Goal: Task Accomplishment & Management: Use online tool/utility

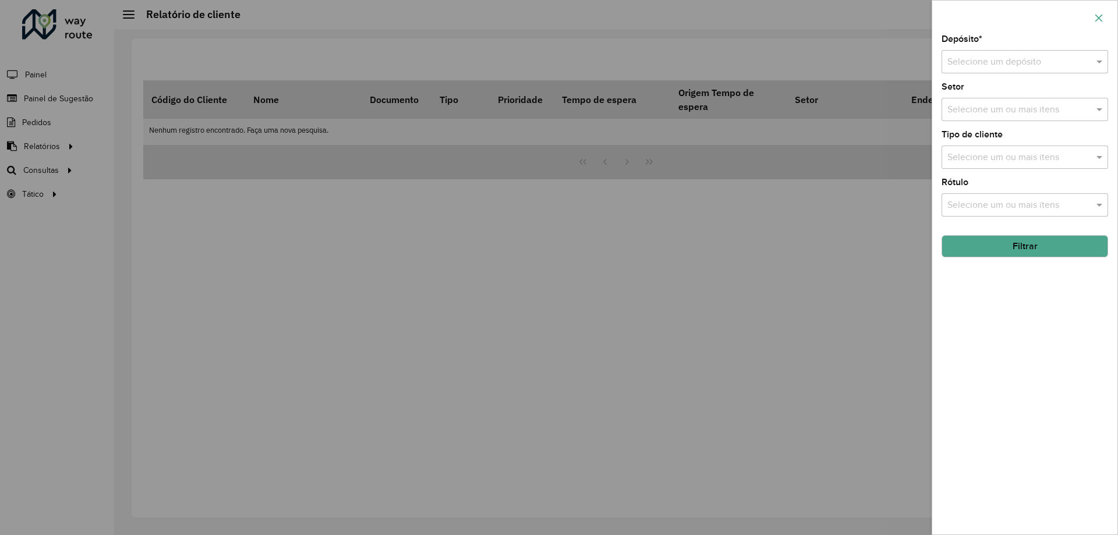
click at [1097, 13] on icon "button" at bounding box center [1098, 17] width 9 height 9
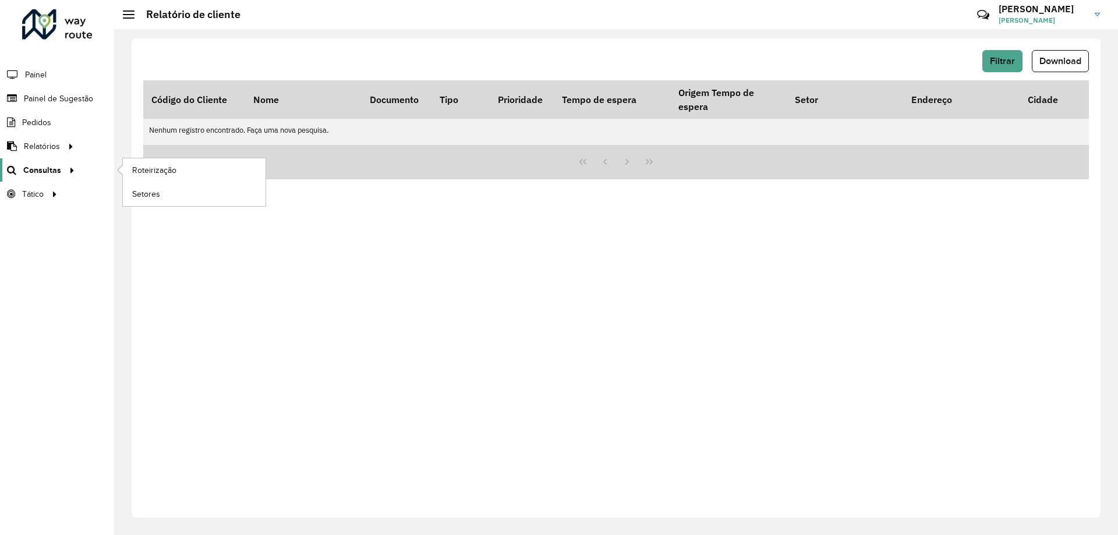
click at [50, 170] on span "Consultas" at bounding box center [42, 170] width 38 height 12
click at [153, 161] on link "Roteirização" at bounding box center [194, 169] width 143 height 23
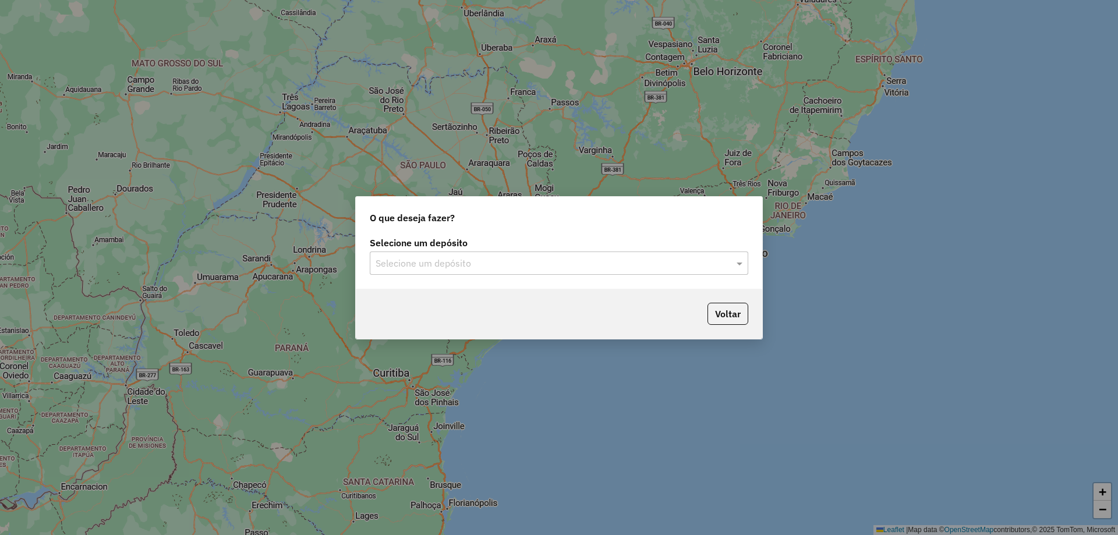
click at [446, 267] on input "text" at bounding box center [548, 264] width 344 height 14
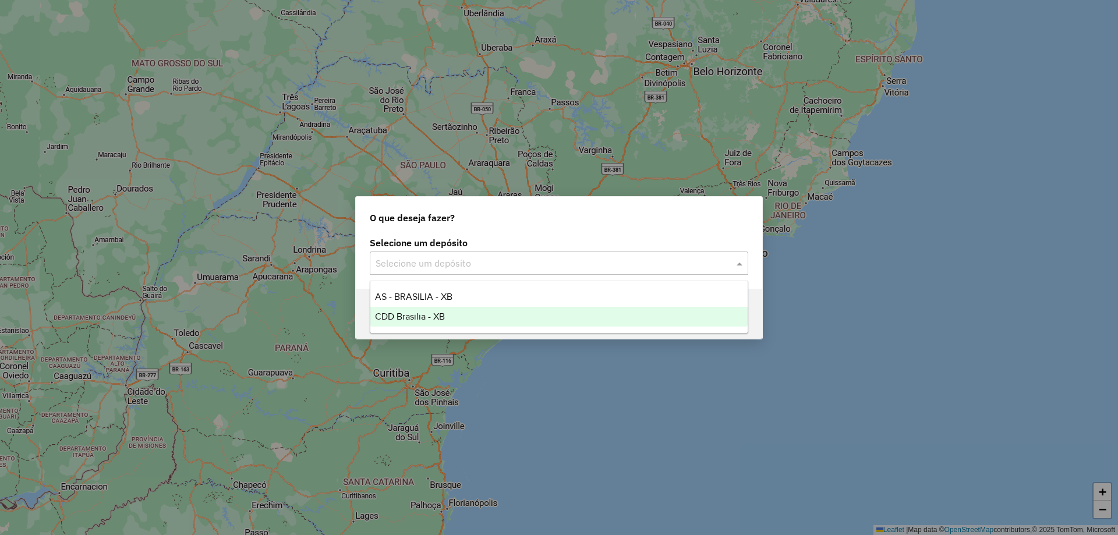
click at [432, 313] on span "CDD Brasilia - XB" at bounding box center [410, 317] width 70 height 10
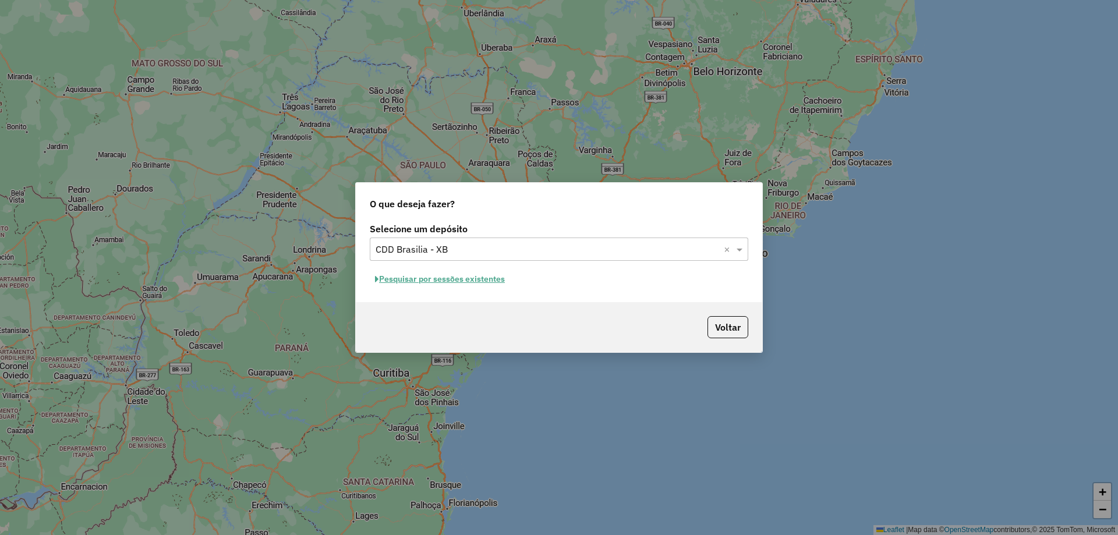
click at [436, 280] on button "Pesquisar por sessões existentes" at bounding box center [440, 279] width 140 height 18
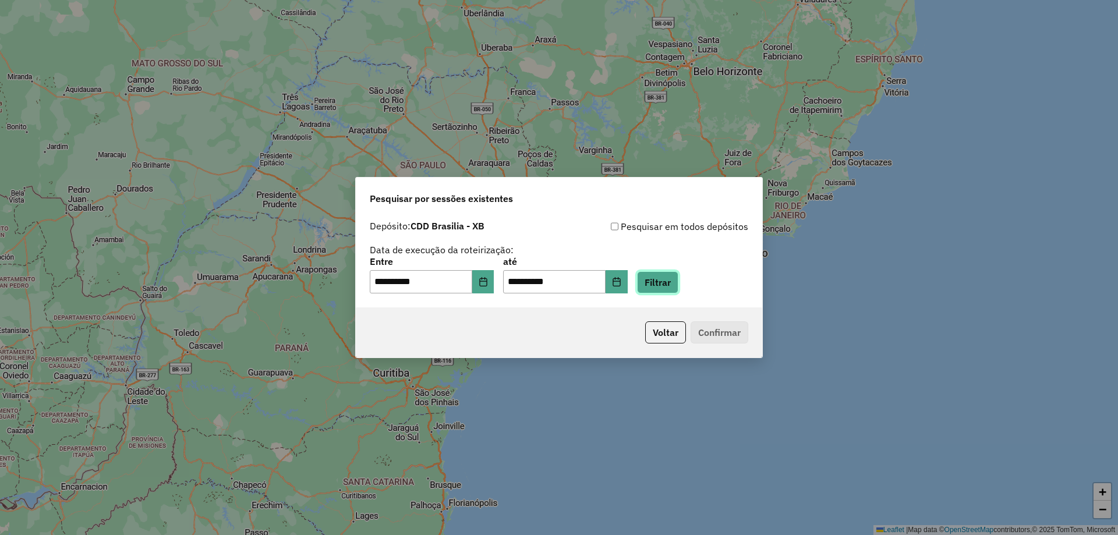
click at [678, 285] on button "Filtrar" at bounding box center [657, 282] width 41 height 22
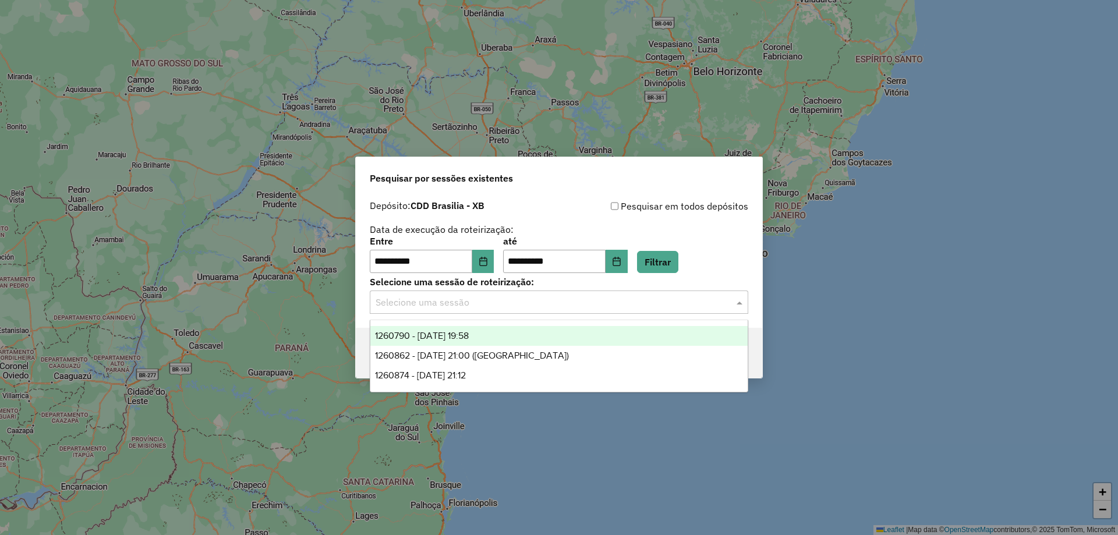
click at [583, 309] on input "text" at bounding box center [548, 303] width 344 height 14
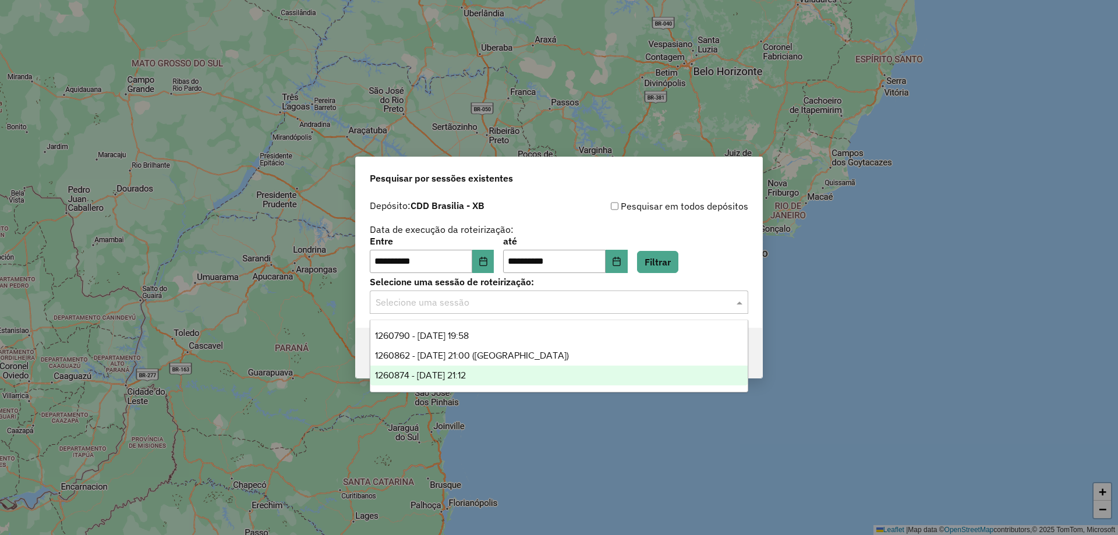
click at [486, 368] on div "1260874 - 06/09/2025 21:12" at bounding box center [558, 376] width 377 height 20
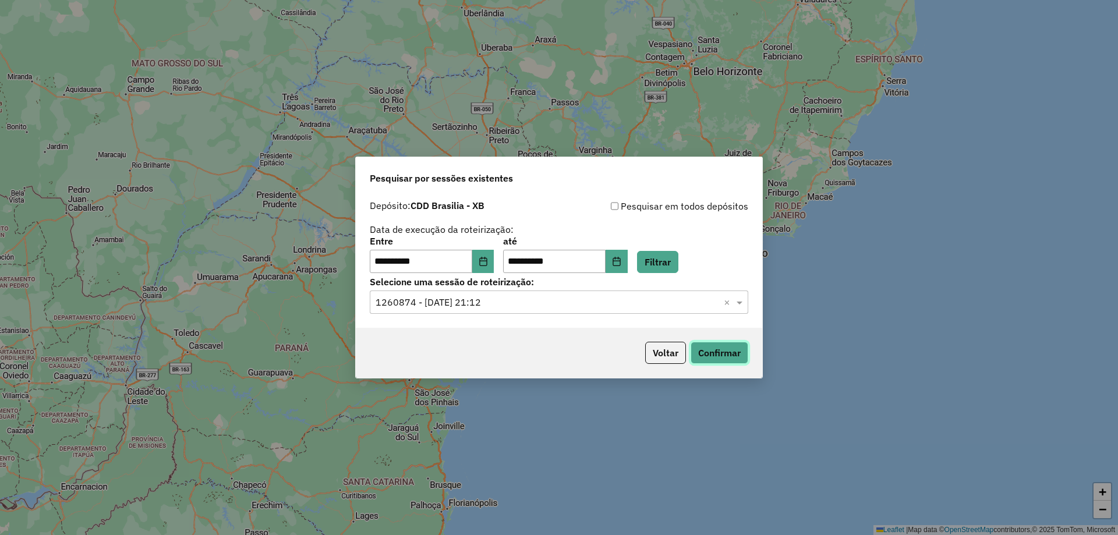
click at [736, 349] on button "Confirmar" at bounding box center [720, 353] width 58 height 22
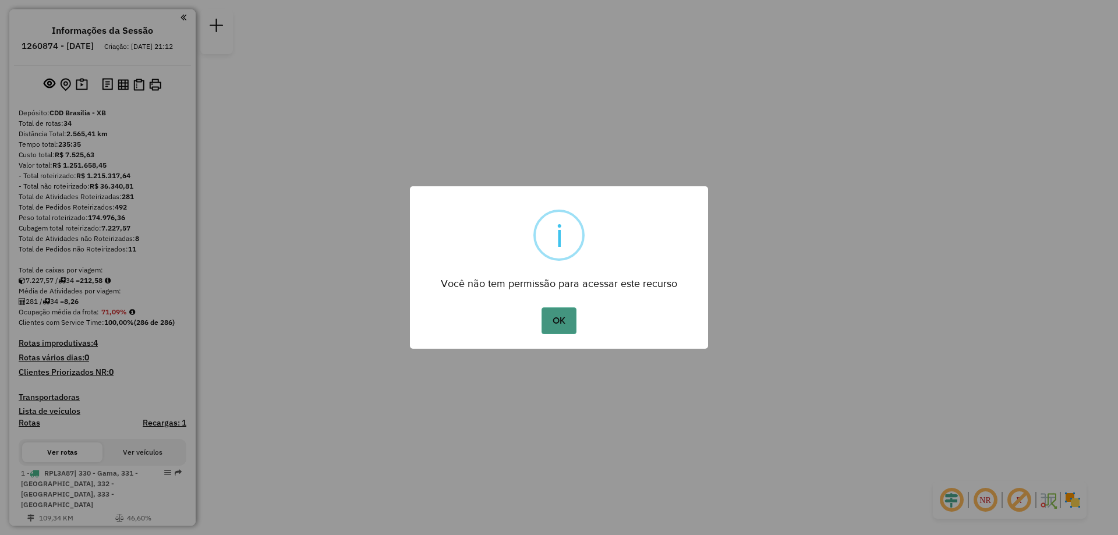
click at [557, 320] on button "OK" at bounding box center [559, 320] width 34 height 27
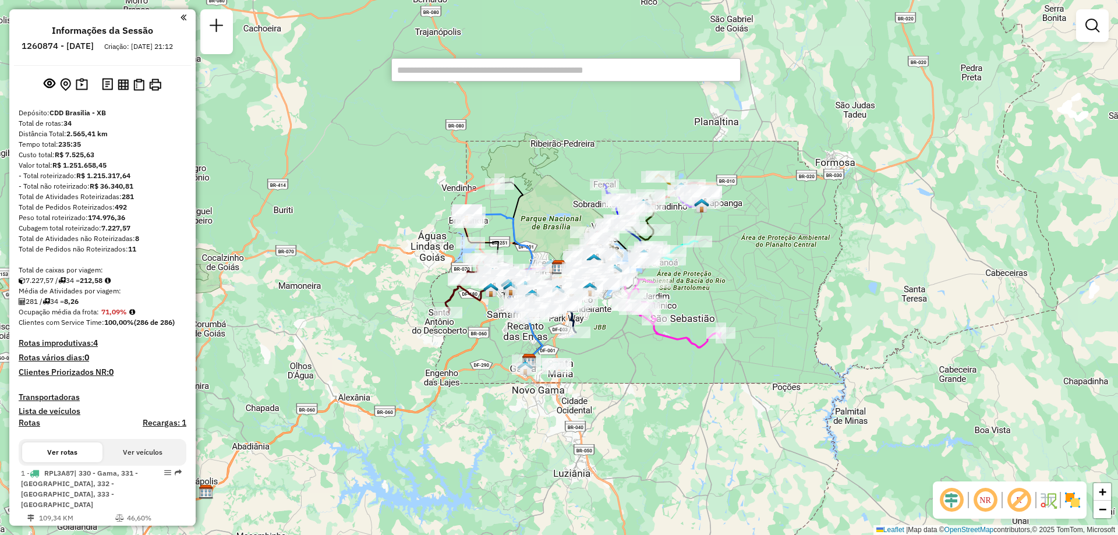
scroll to position [1779, 0]
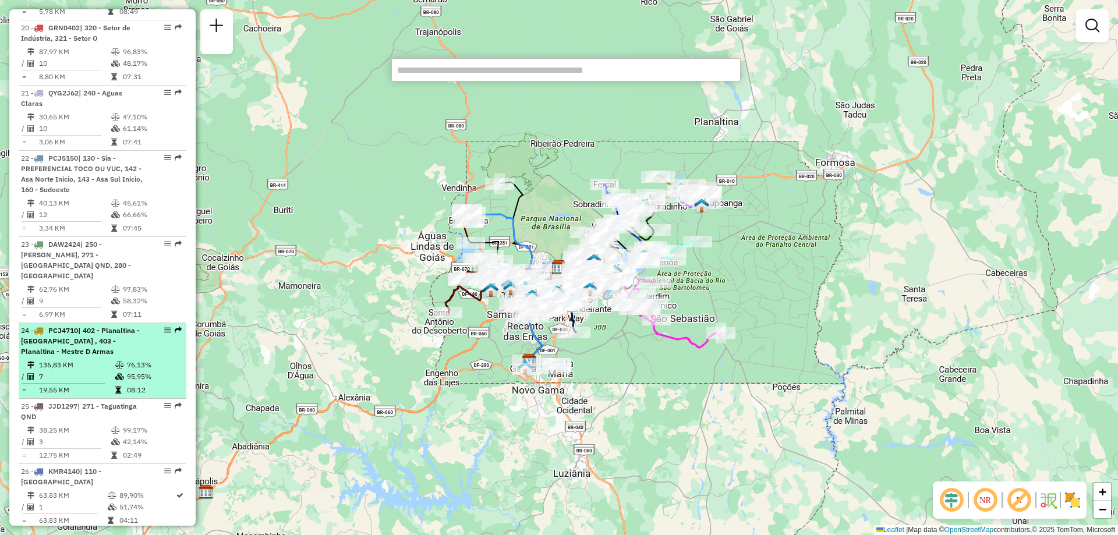
click at [84, 326] on span "| 402 - Planaltina - [GEOGRAPHIC_DATA] , 403 - Planaltina - Mestre D Armas" at bounding box center [80, 341] width 119 height 30
select select "**********"
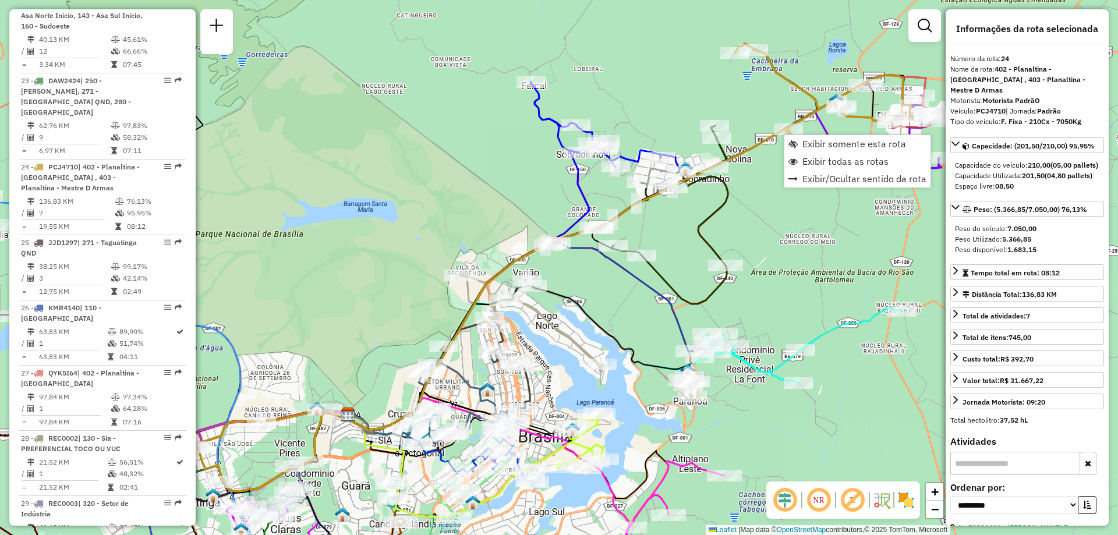
scroll to position [2030, 0]
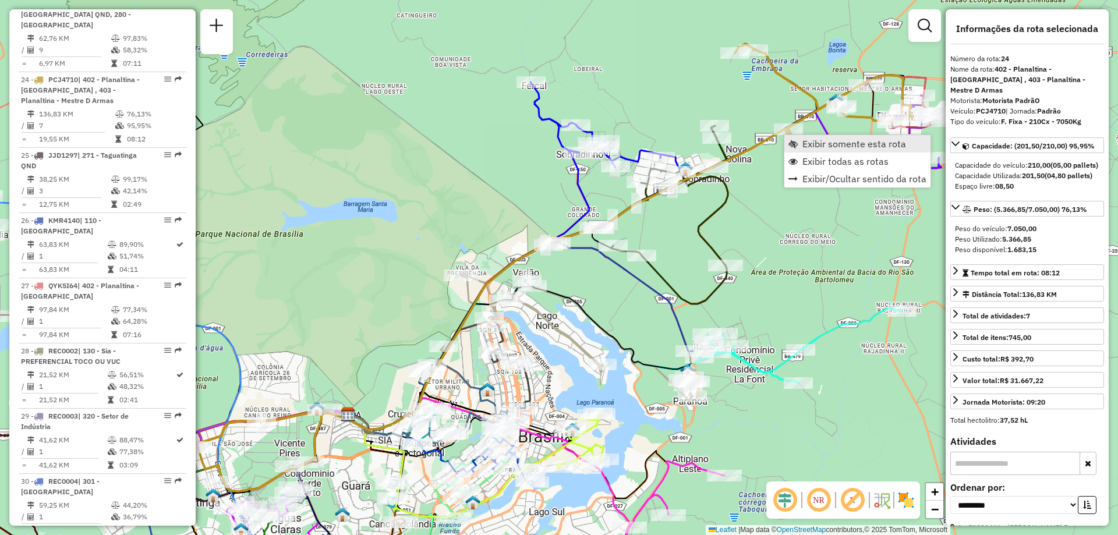
click at [811, 141] on span "Exibir somente esta rota" at bounding box center [854, 143] width 104 height 9
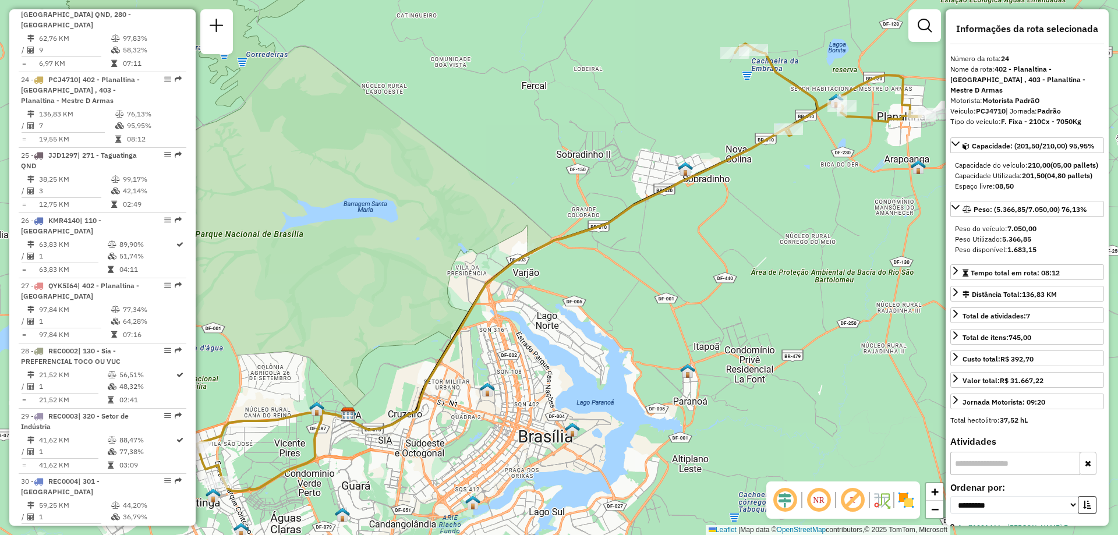
click at [819, 503] on em at bounding box center [819, 500] width 28 height 28
click at [780, 494] on em at bounding box center [785, 500] width 28 height 28
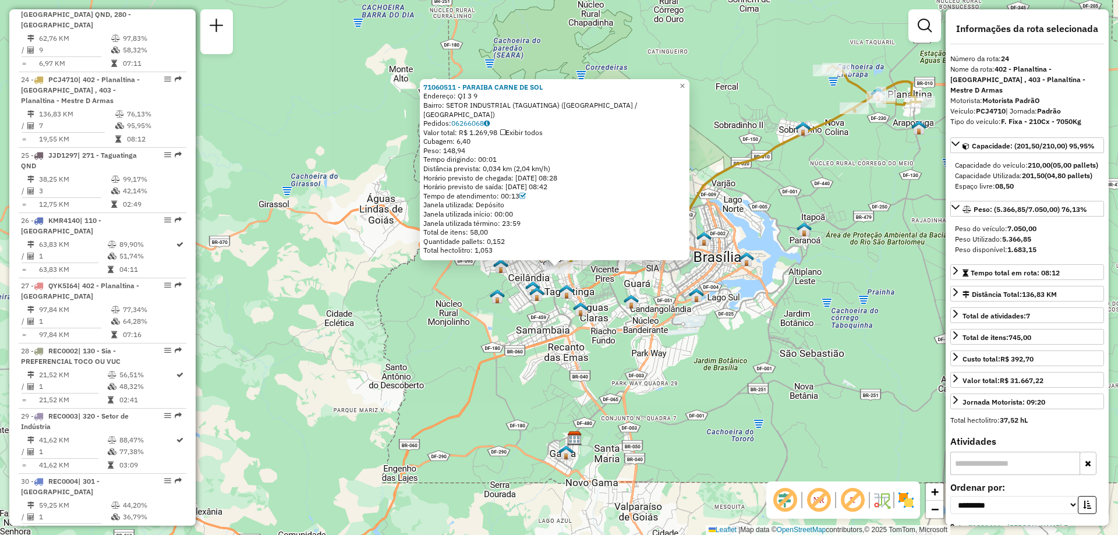
click at [686, 321] on div "71060511 - PARAIBA CARNE DE SOL Endereço: QI 3 9 Bairro: SETOR INDUSTRIAL ([GEO…" at bounding box center [559, 267] width 1118 height 535
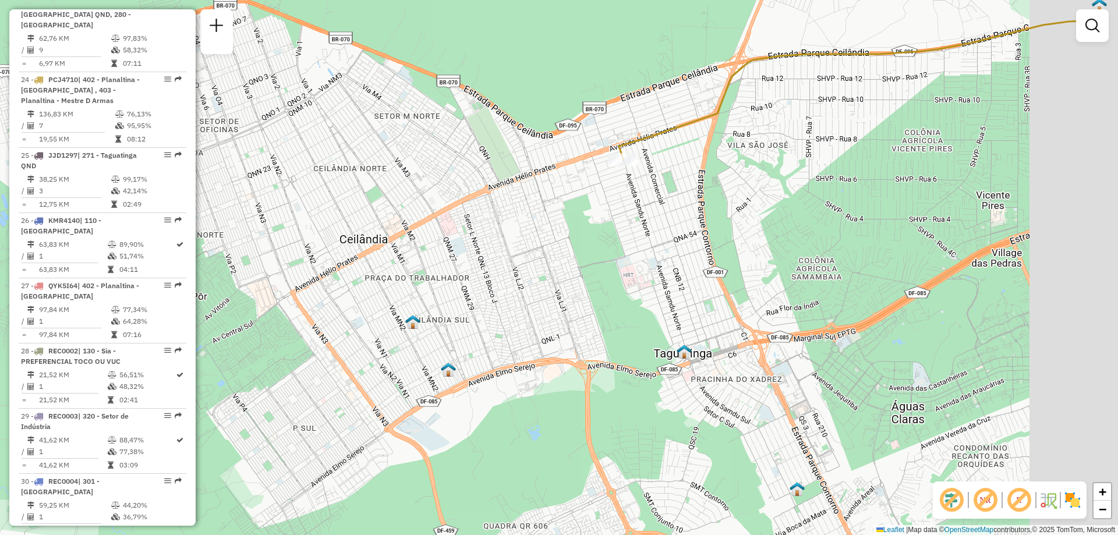
drag, startPoint x: 641, startPoint y: 262, endPoint x: 479, endPoint y: 292, distance: 164.6
click at [479, 292] on div "Janela de atendimento Grade de atendimento Capacidade Transportadoras Veículos …" at bounding box center [559, 267] width 1118 height 535
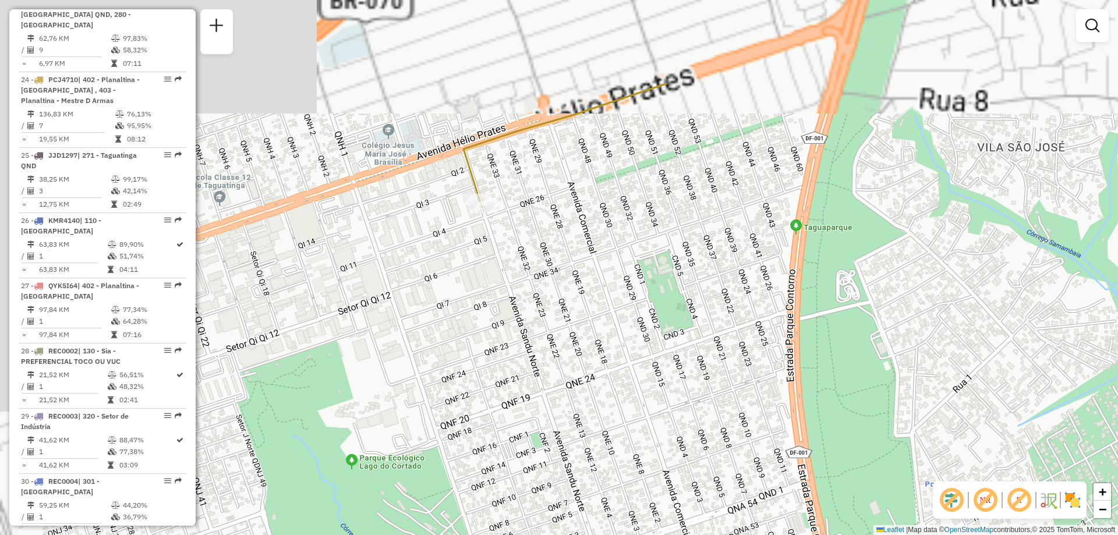
drag, startPoint x: 632, startPoint y: 185, endPoint x: 662, endPoint y: 302, distance: 120.3
click at [676, 323] on div "Janela de atendimento Grade de atendimento Capacidade Transportadoras Veículos …" at bounding box center [559, 267] width 1118 height 535
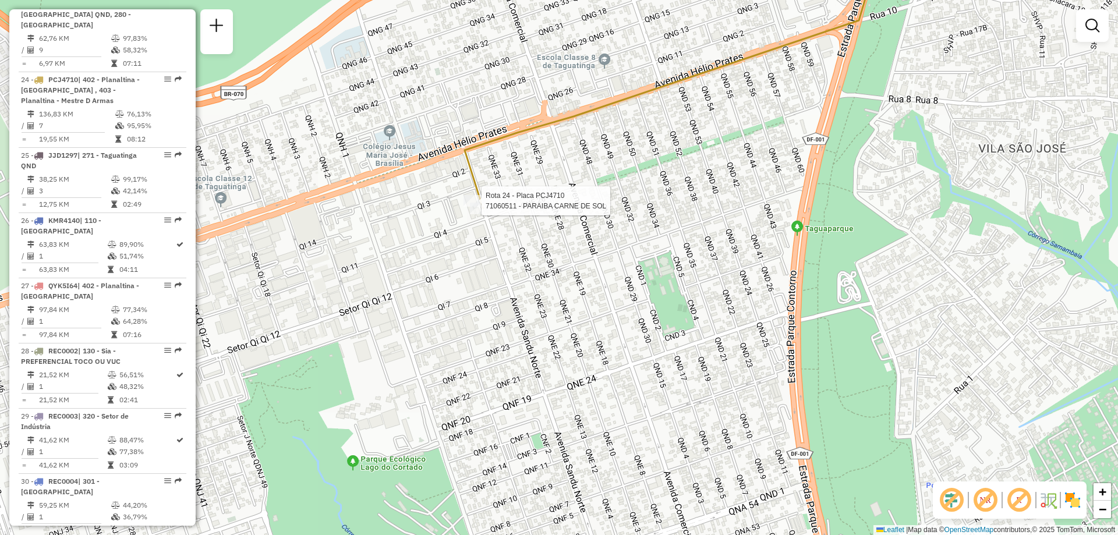
select select "**********"
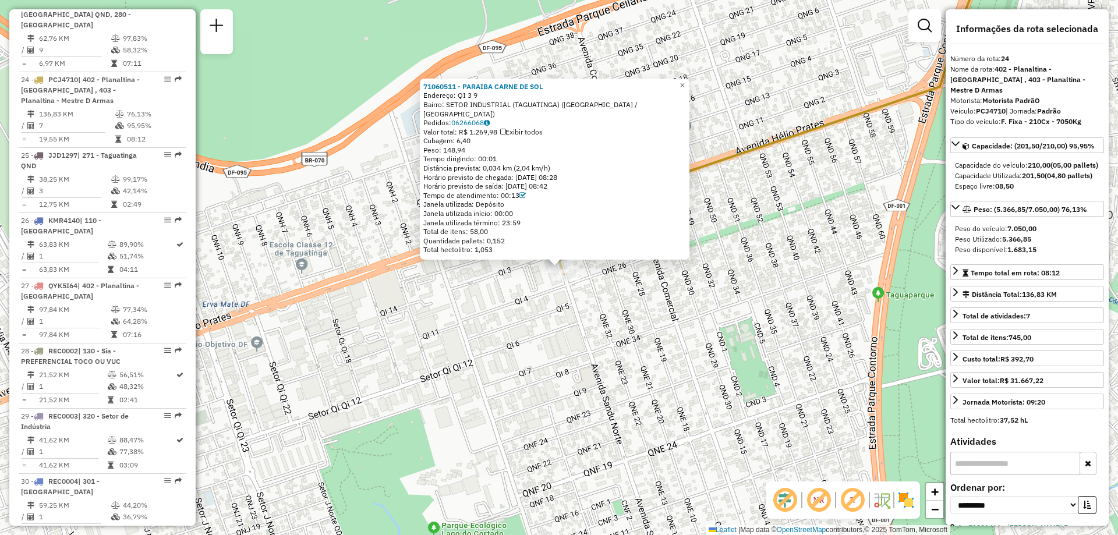
click at [780, 202] on div "71060511 - PARAIBA CARNE DE SOL Endereço: QI 3 9 Bairro: SETOR INDUSTRIAL ([GEO…" at bounding box center [559, 267] width 1118 height 535
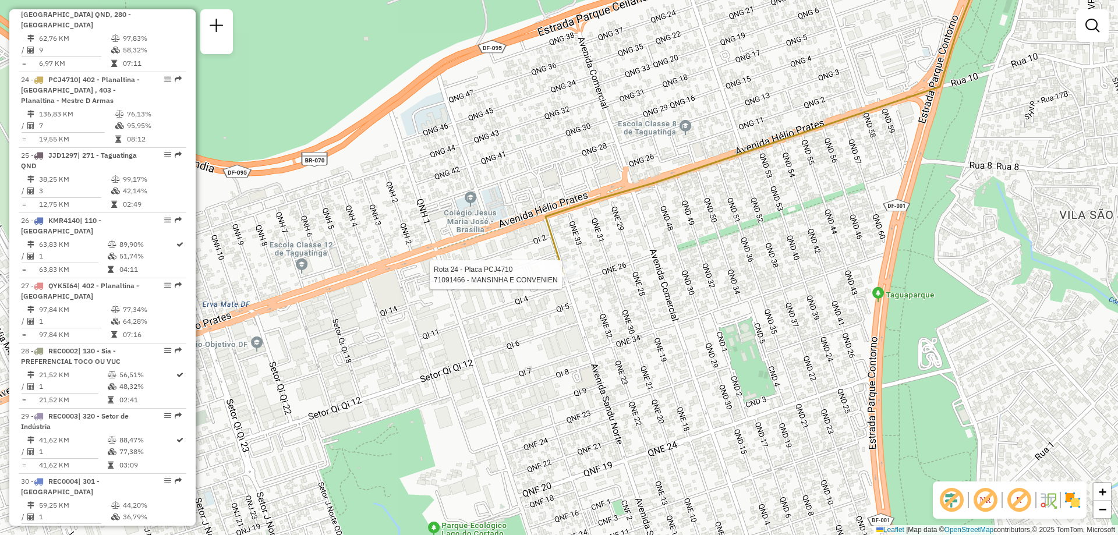
select select "**********"
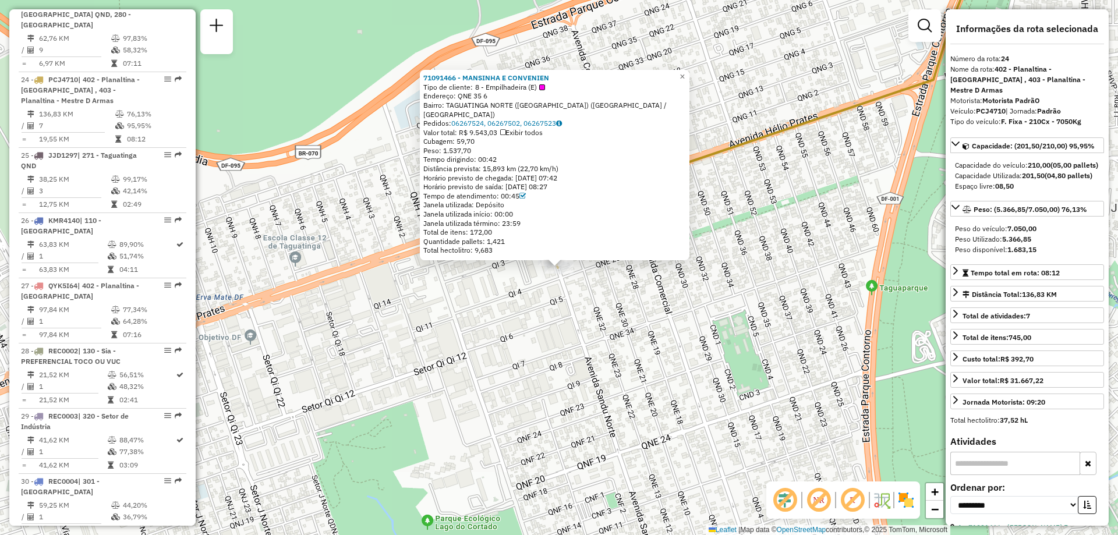
click at [808, 261] on div "71091466 - MANSINHA E CONVENIEN Tipo de cliente: 8 - Empilhadeira (E) Endereço:…" at bounding box center [559, 267] width 1118 height 535
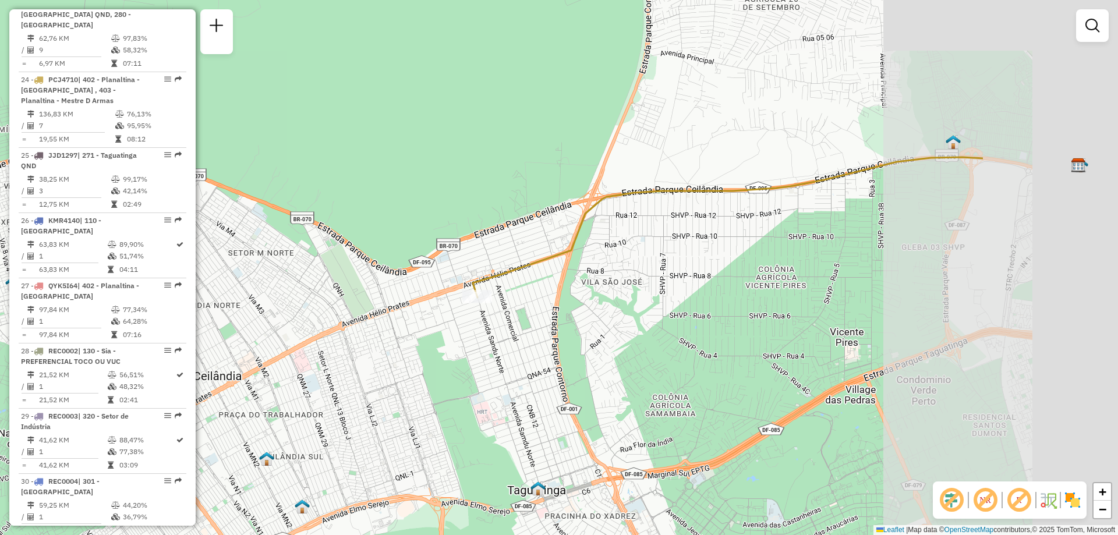
drag, startPoint x: 771, startPoint y: 202, endPoint x: 472, endPoint y: 249, distance: 302.3
click at [472, 249] on div "Janela de atendimento Grade de atendimento Capacidade Transportadoras Veículos …" at bounding box center [559, 267] width 1118 height 535
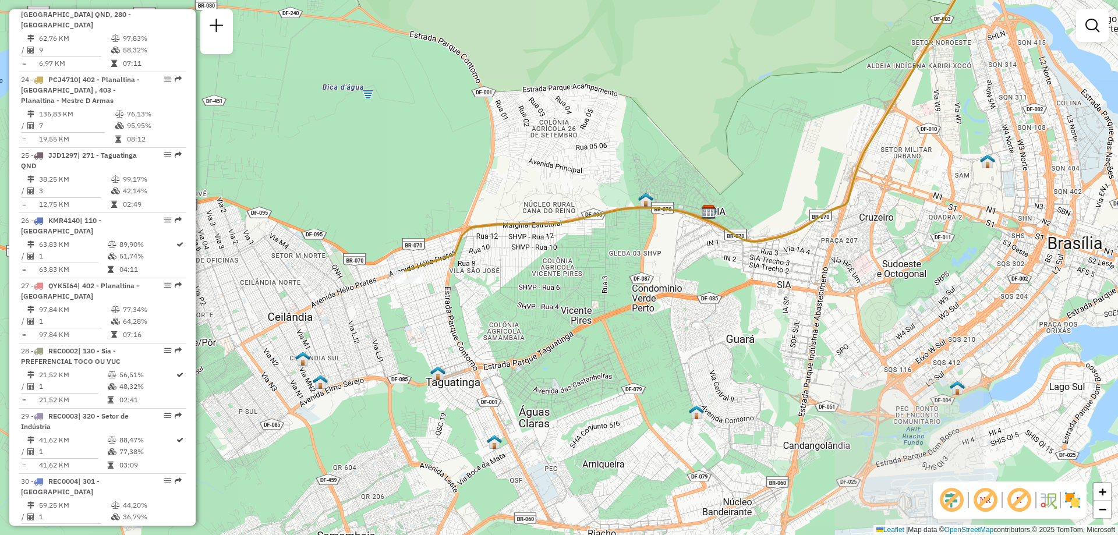
drag, startPoint x: 716, startPoint y: 176, endPoint x: 611, endPoint y: 191, distance: 105.9
click at [611, 191] on div "Janela de atendimento Grade de atendimento Capacidade Transportadoras Veículos …" at bounding box center [559, 267] width 1118 height 535
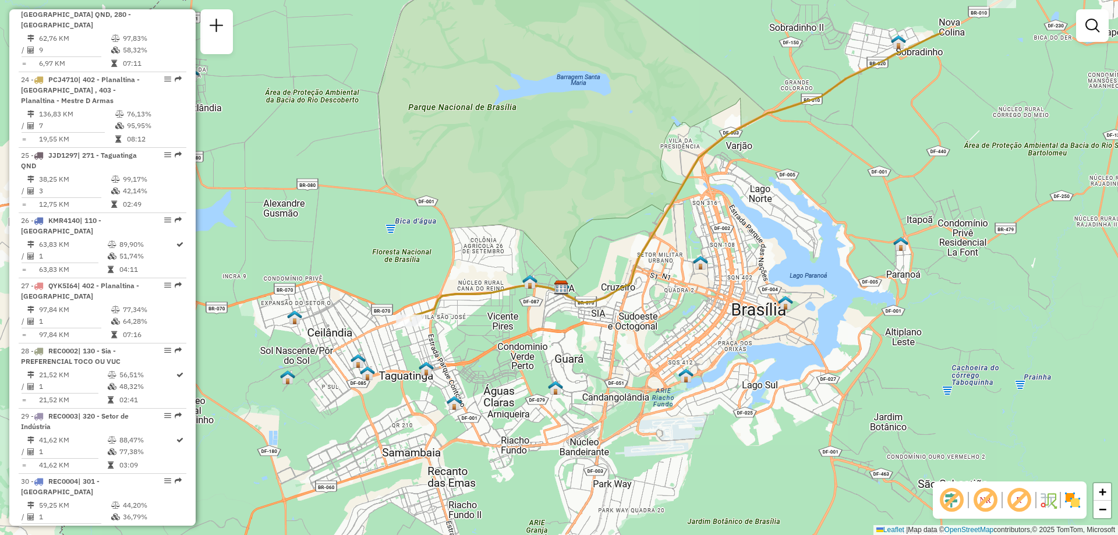
drag, startPoint x: 670, startPoint y: 161, endPoint x: 573, endPoint y: 247, distance: 129.5
click at [573, 247] on div "Janela de atendimento Grade de atendimento Capacidade Transportadoras Veículos …" at bounding box center [559, 267] width 1118 height 535
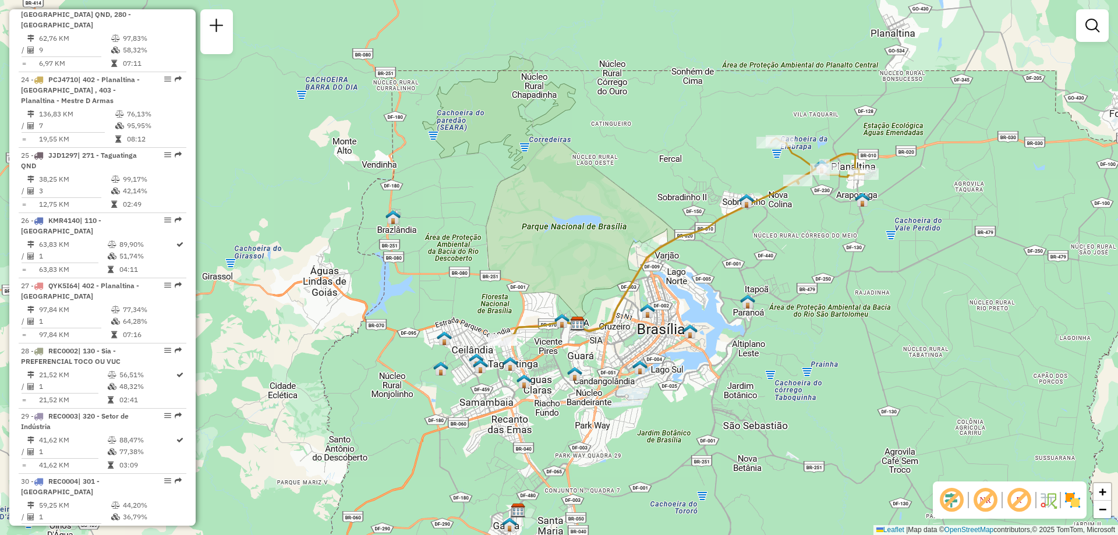
drag, startPoint x: 612, startPoint y: 174, endPoint x: 625, endPoint y: 229, distance: 57.3
click at [625, 229] on div "Janela de atendimento Grade de atendimento Capacidade Transportadoras Veículos …" at bounding box center [559, 267] width 1118 height 535
